Goal: Check status

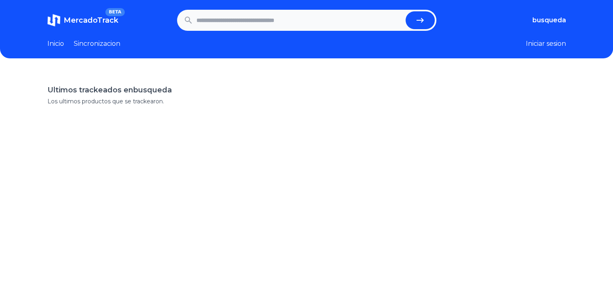
click at [251, 17] on input "text" at bounding box center [300, 20] width 206 height 18
paste input "**********"
click at [406, 11] on button "submit" at bounding box center [420, 20] width 29 height 18
type input "**********"
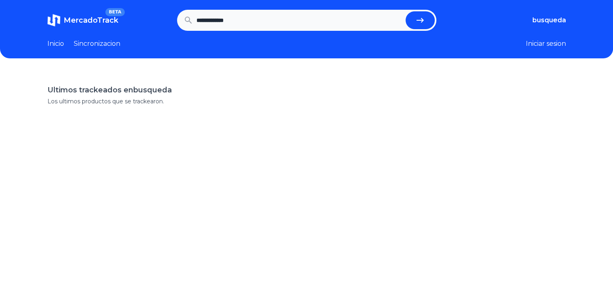
scroll to position [0, 0]
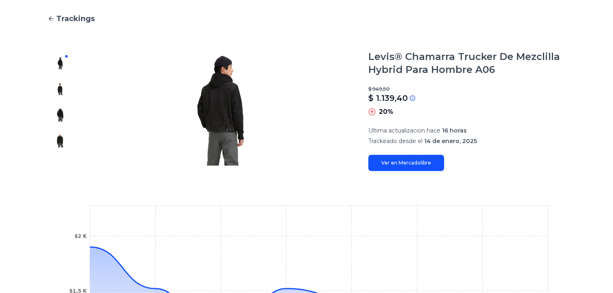
scroll to position [82, 0]
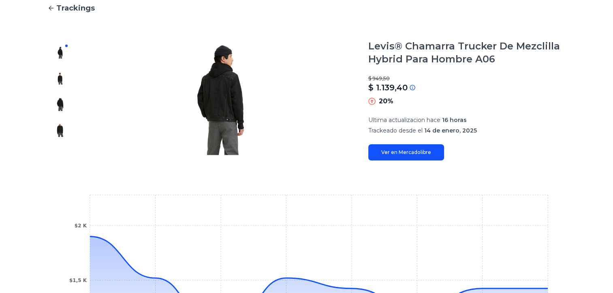
click at [60, 82] on img at bounding box center [60, 78] width 13 height 13
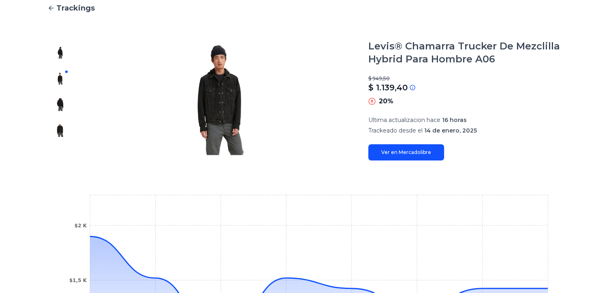
click at [61, 97] on div at bounding box center [60, 100] width 26 height 121
click at [61, 101] on img at bounding box center [60, 104] width 13 height 13
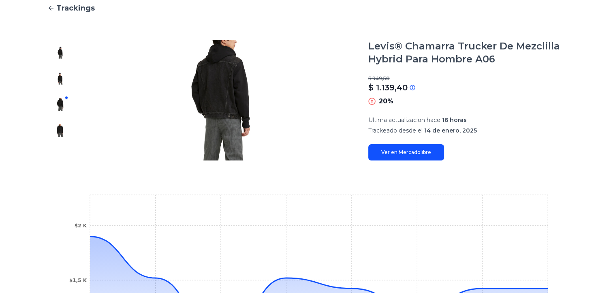
click at [61, 127] on img at bounding box center [60, 130] width 13 height 13
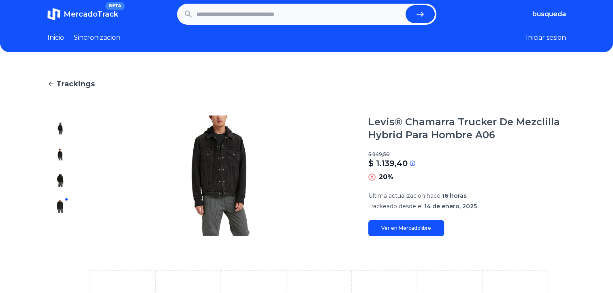
scroll to position [0, 0]
